Goal: Obtain resource: Obtain resource

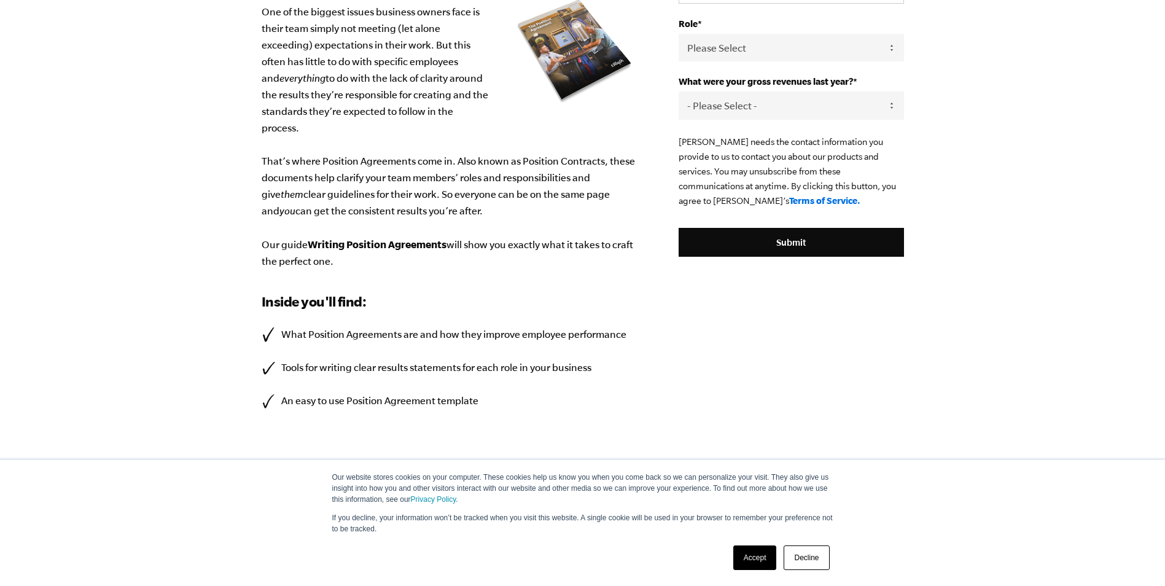
scroll to position [259, 0]
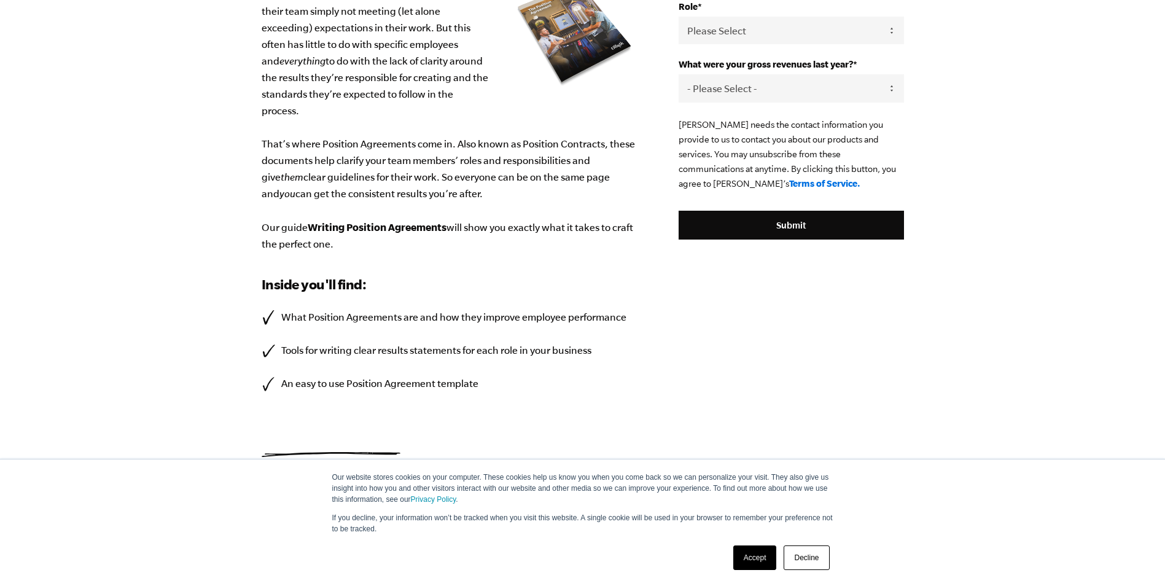
click at [757, 559] on link "Accept" at bounding box center [755, 557] width 44 height 25
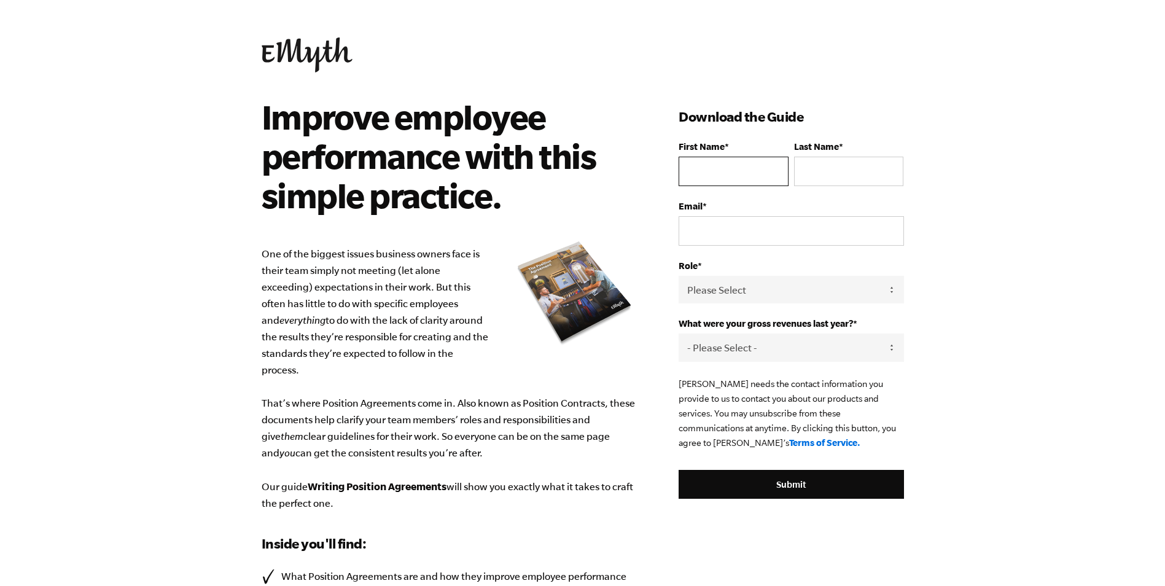
click at [701, 171] on input "First Name *" at bounding box center [733, 171] width 109 height 29
type input "[PERSON_NAME]"
type input "[EMAIL_ADDRESS][DOMAIN_NAME]"
click at [715, 290] on select "Please Select Owner Partner / Co-Owner Executive Employee / Other" at bounding box center [791, 290] width 225 height 28
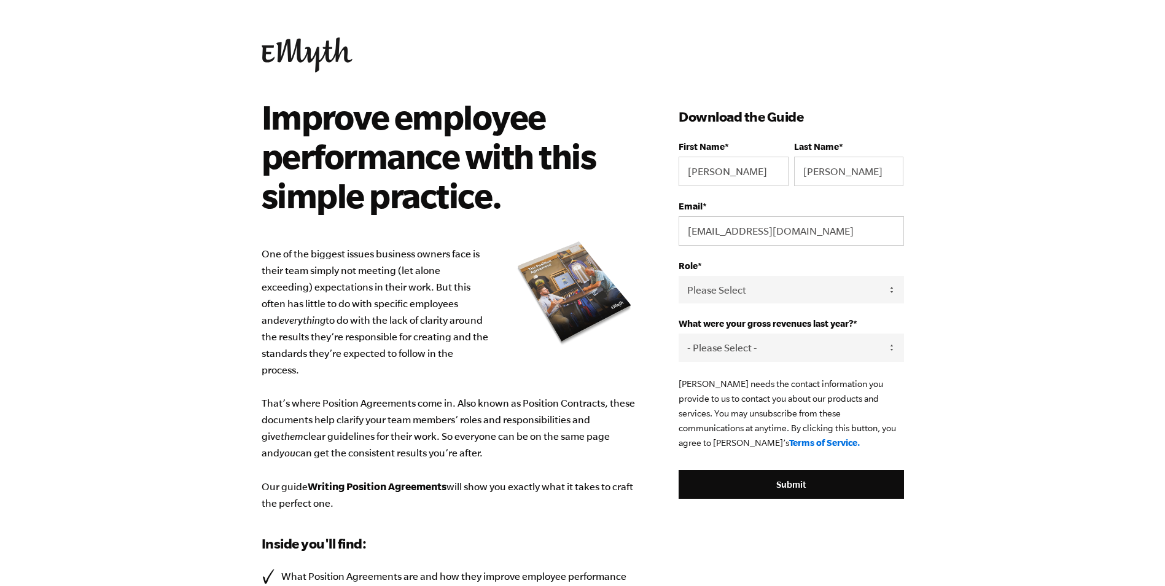
select select "Partner / Co-Owner"
click at [679, 276] on select "Please Select Owner Partner / Co-Owner Executive Employee / Other" at bounding box center [791, 290] width 225 height 28
click at [715, 349] on select "- Please Select - 0-75K 76-150K 151-275K 276-500K 501-750K 751-1M 1-2.5M 2.5-5M…" at bounding box center [791, 347] width 225 height 28
select select "10M+"
click at [679, 333] on select "- Please Select - 0-75K 76-150K 151-275K 276-500K 501-750K 751-1M 1-2.5M 2.5-5M…" at bounding box center [791, 347] width 225 height 28
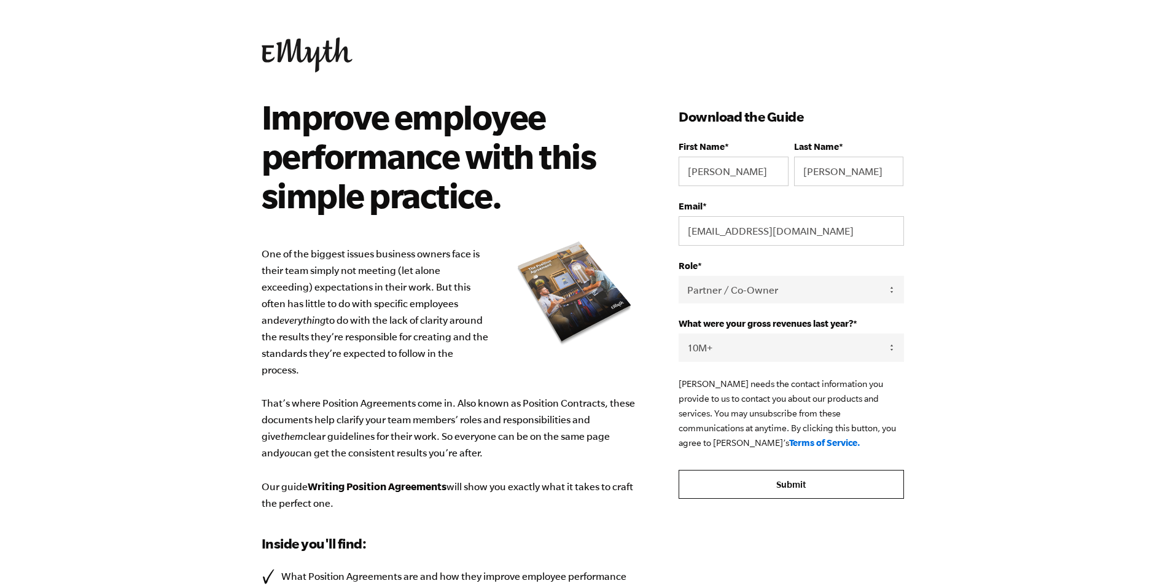
click at [759, 482] on input "Submit" at bounding box center [791, 484] width 225 height 29
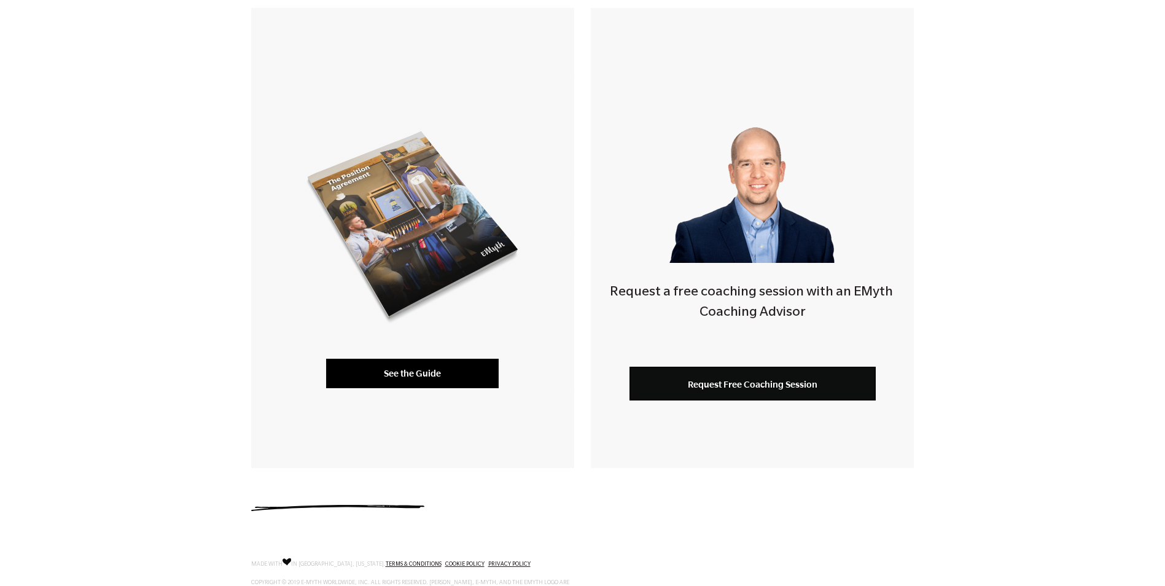
scroll to position [246, 0]
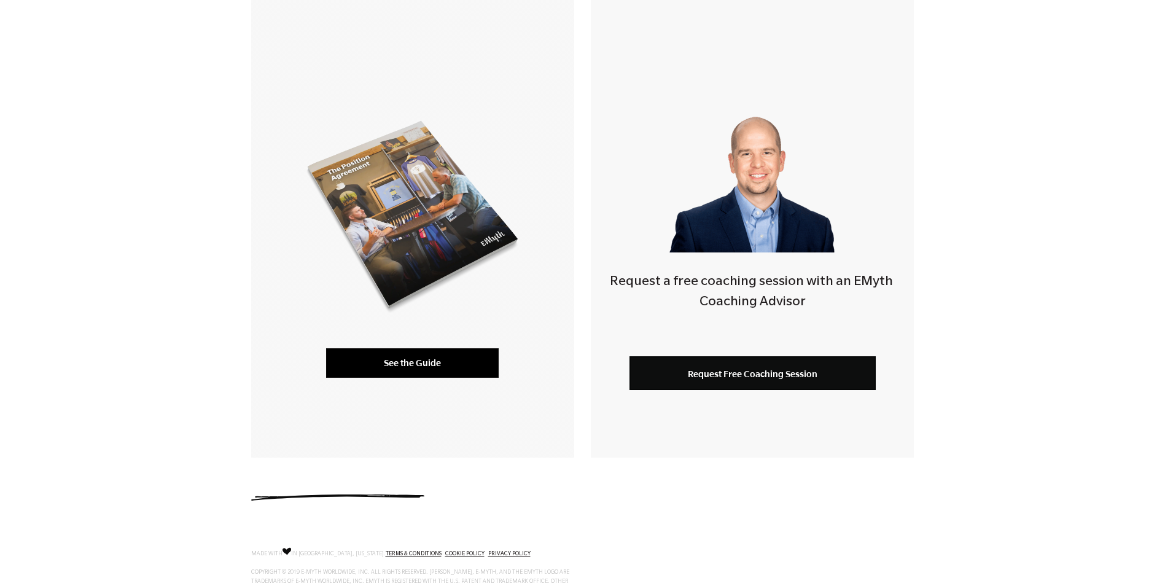
click at [426, 360] on link "See the Guide" at bounding box center [412, 362] width 173 height 29
